Goal: Transaction & Acquisition: Download file/media

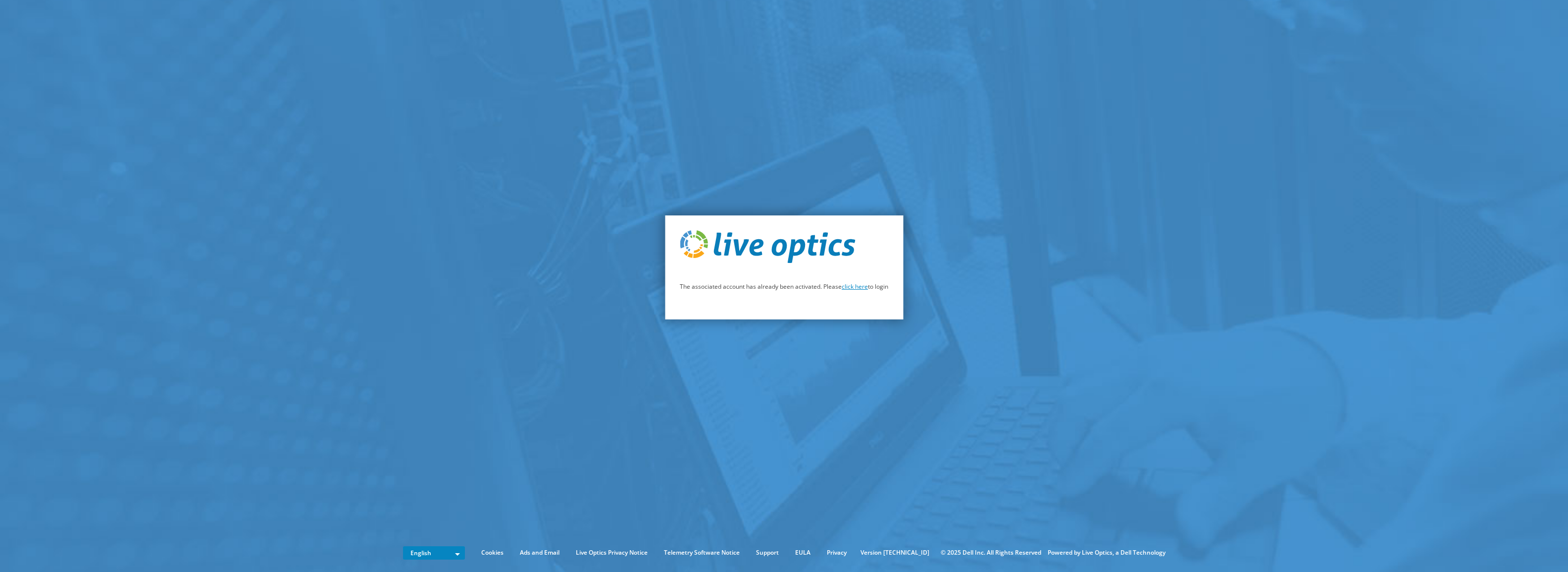
click at [852, 286] on link "click here" at bounding box center [855, 286] width 26 height 8
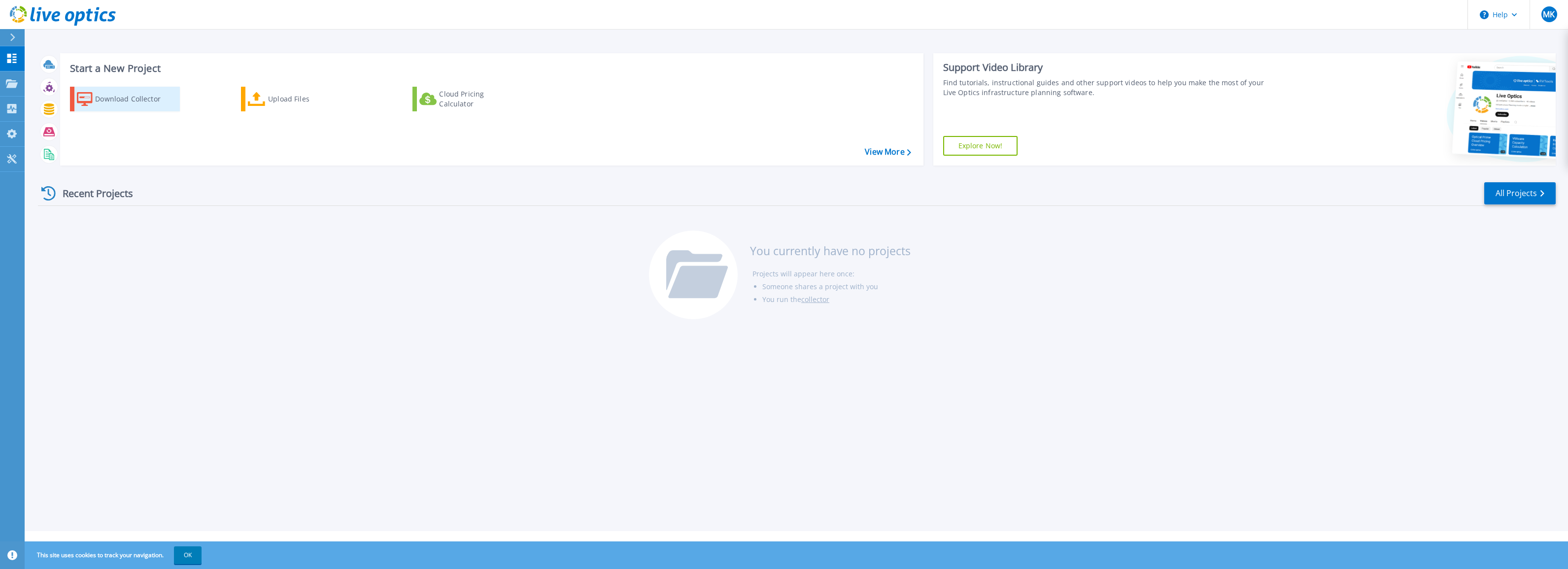
click at [124, 102] on div "Download Collector" at bounding box center [134, 99] width 79 height 20
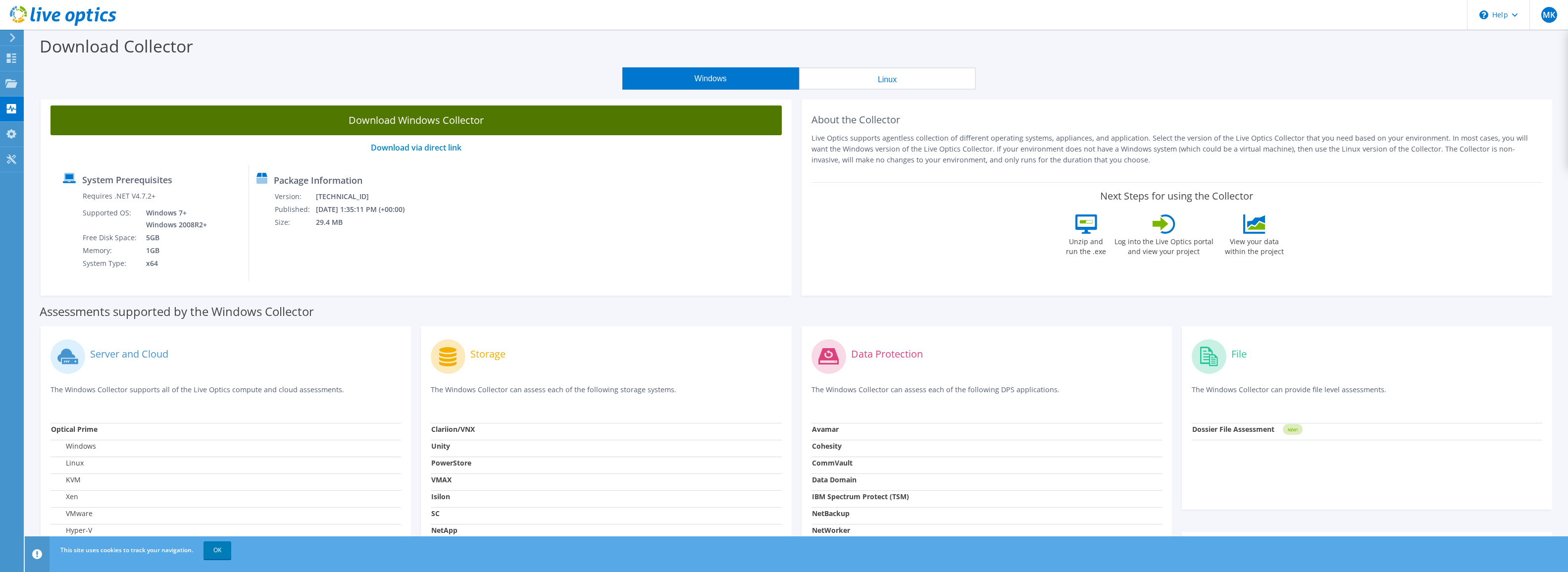
click at [402, 127] on link "Download Windows Collector" at bounding box center [416, 120] width 732 height 30
